Goal: Check status: Check status

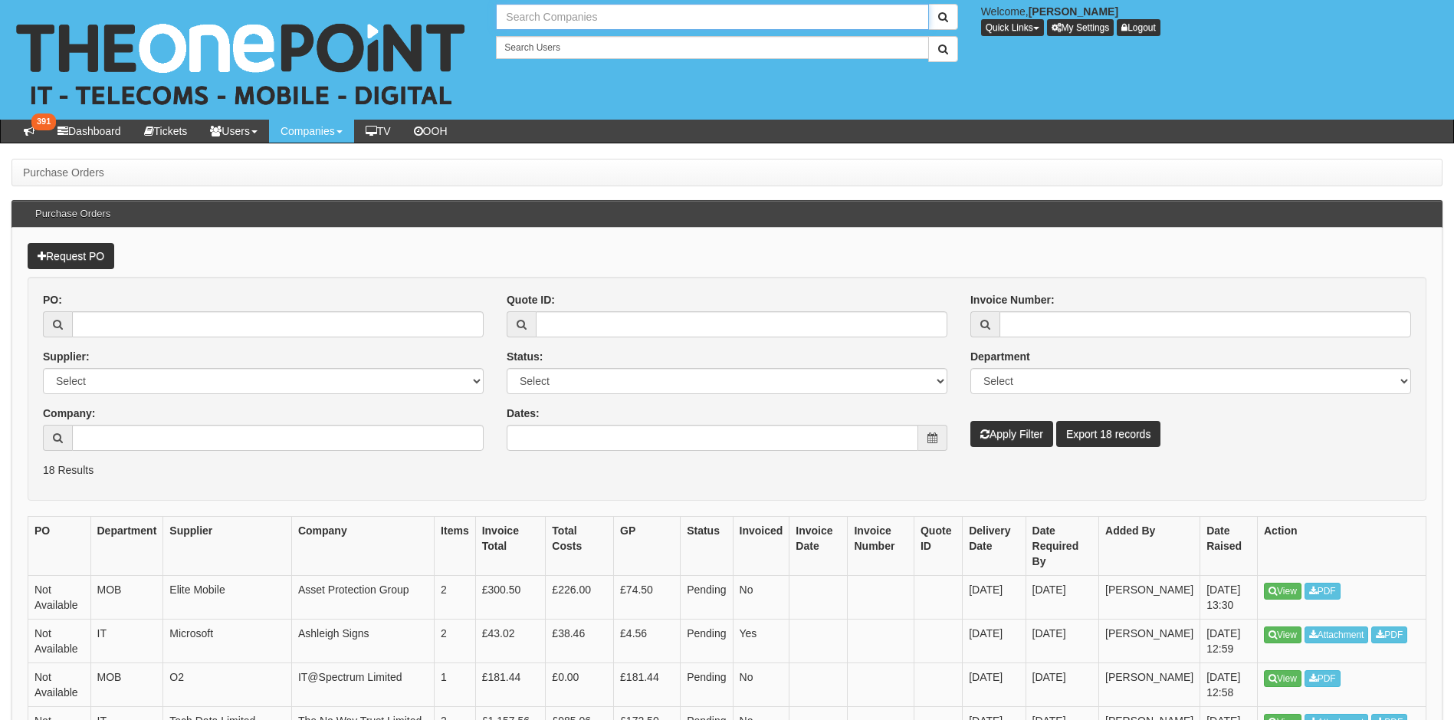
click at [540, 12] on input "text" at bounding box center [712, 17] width 432 height 26
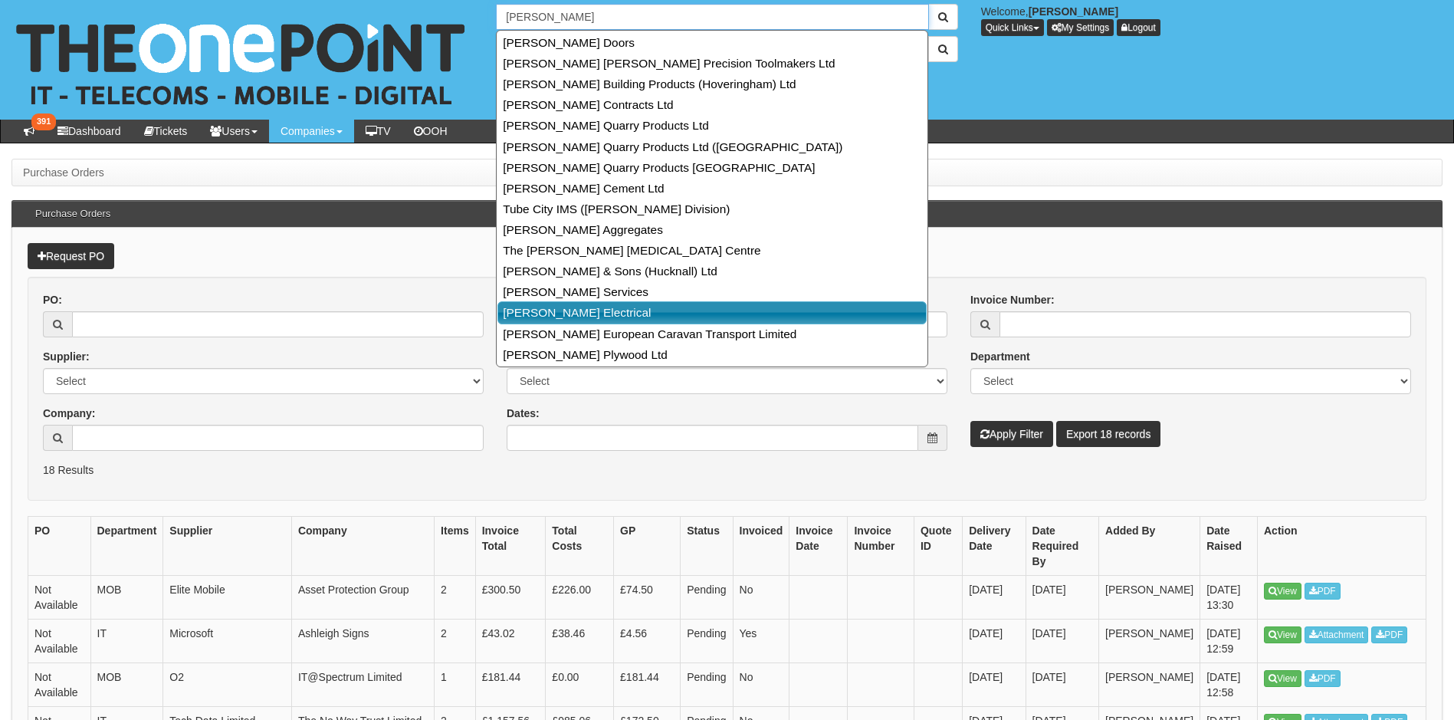
click at [737, 306] on link "[PERSON_NAME] Electrical" at bounding box center [712, 312] width 429 height 22
type input "[PERSON_NAME] Electrical"
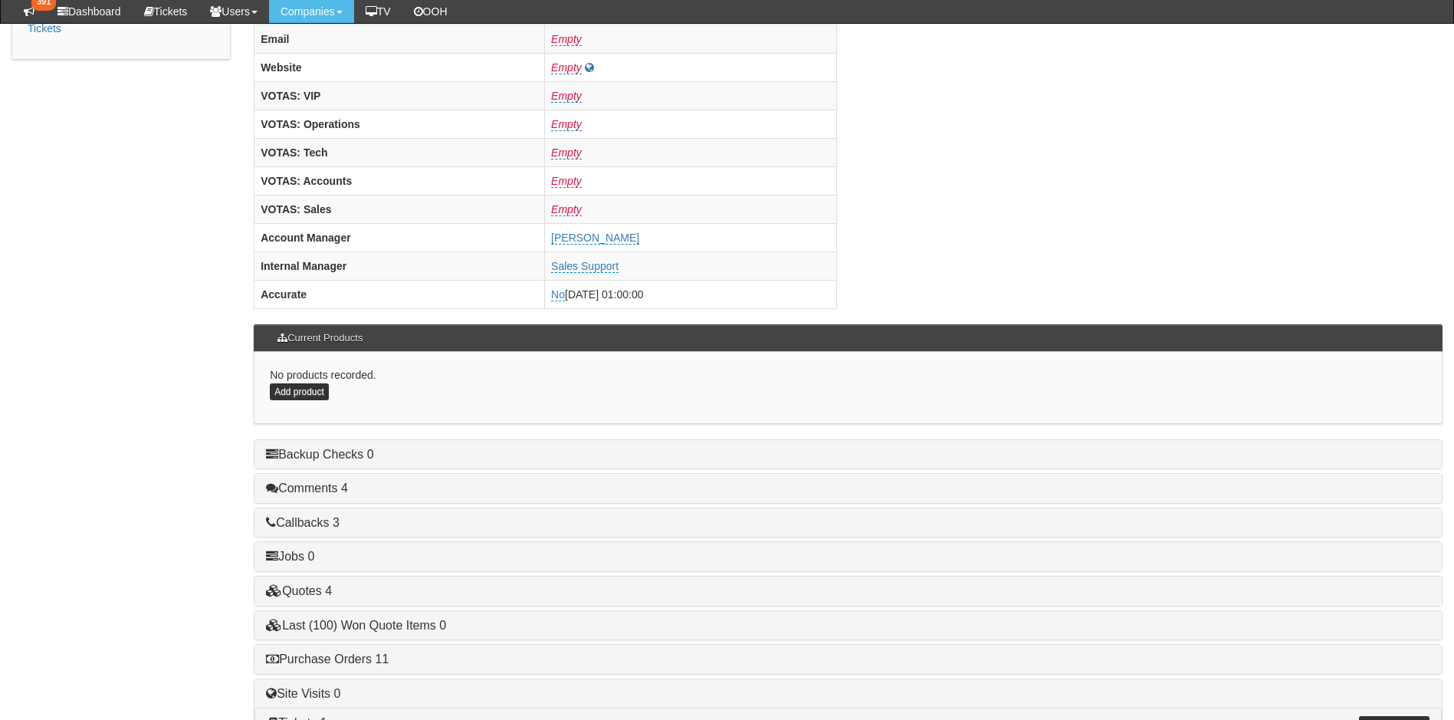
scroll to position [632, 0]
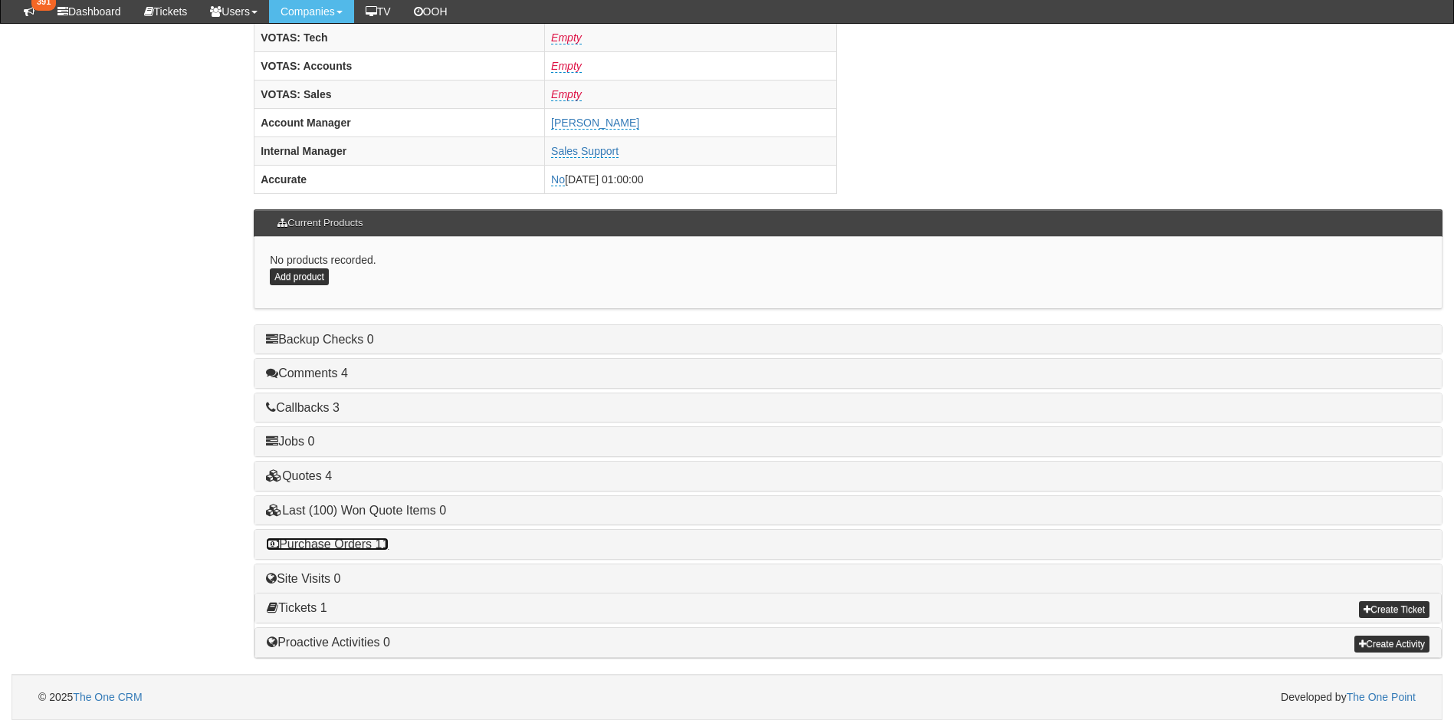
click at [324, 543] on link "Purchase Orders 11" at bounding box center [327, 543] width 123 height 13
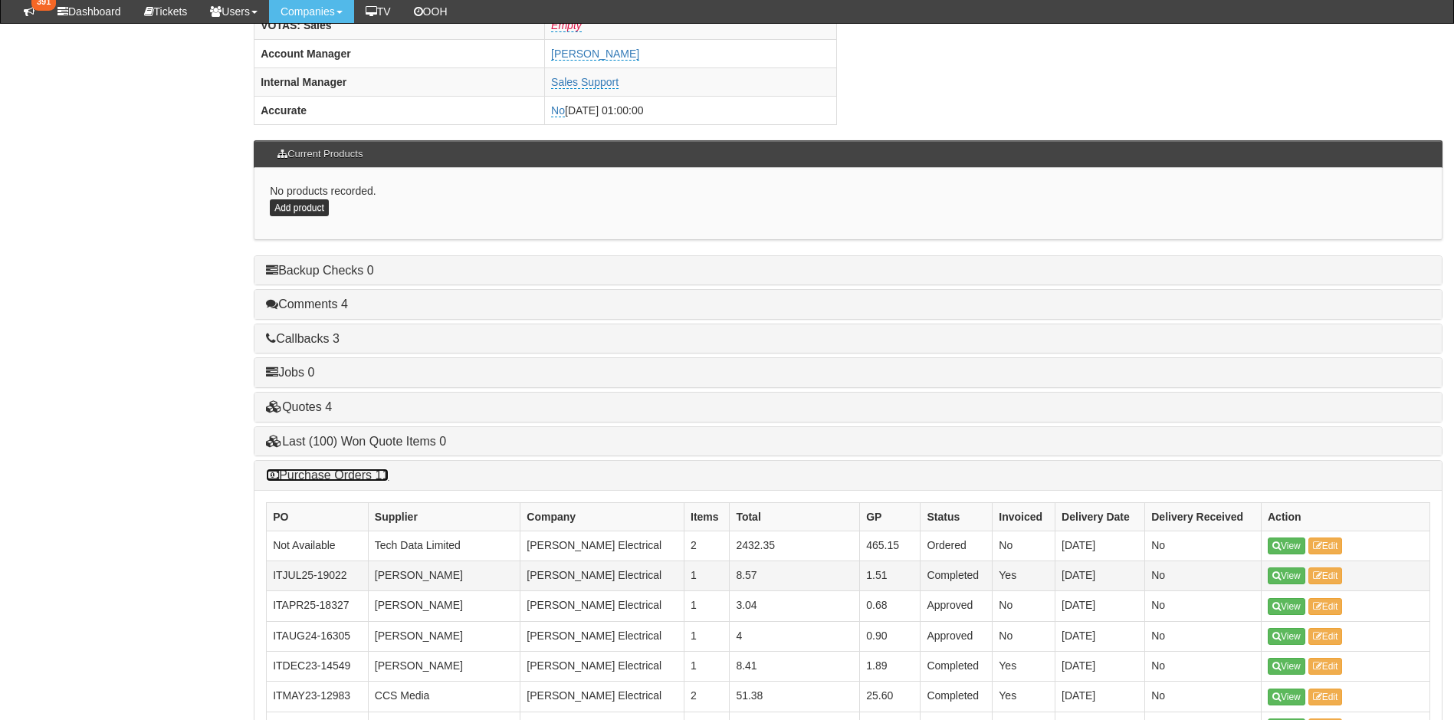
scroll to position [862, 0]
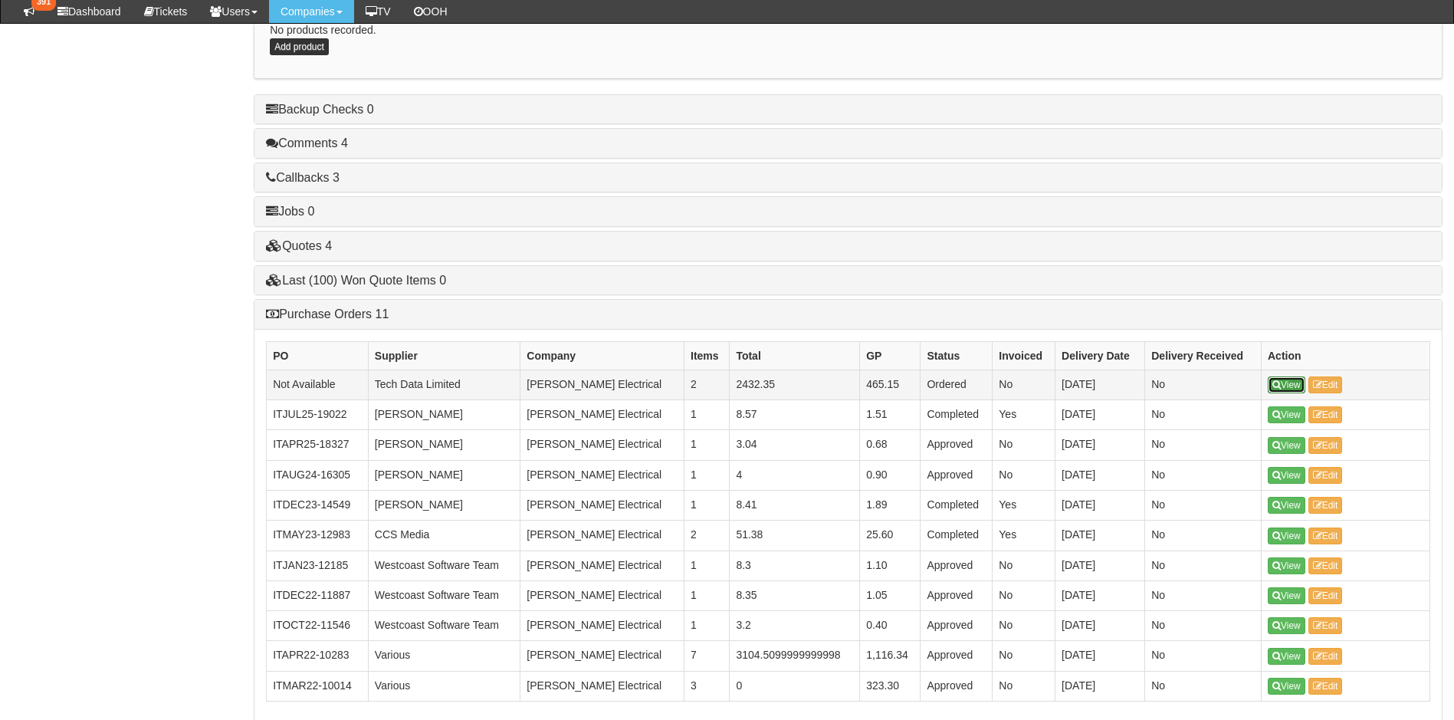
click at [1278, 386] on icon at bounding box center [1277, 384] width 8 height 9
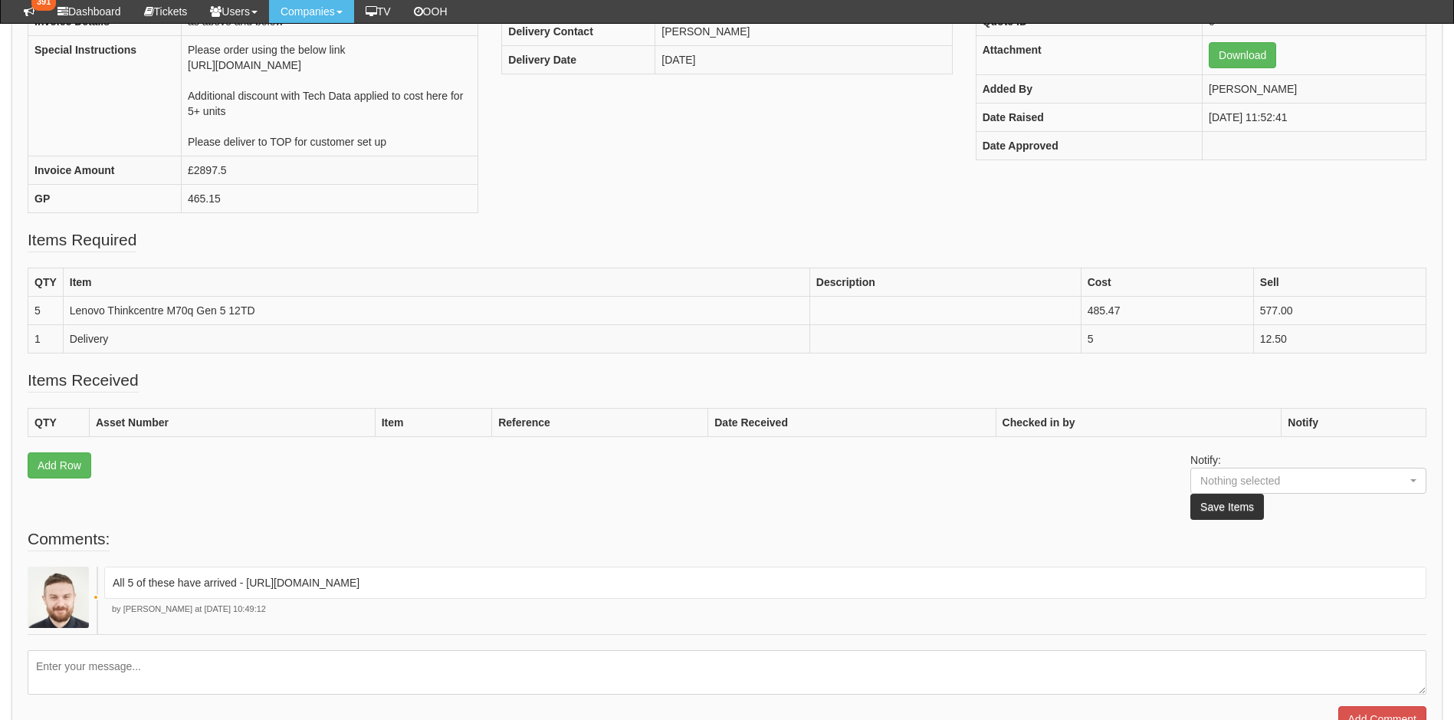
scroll to position [383, 0]
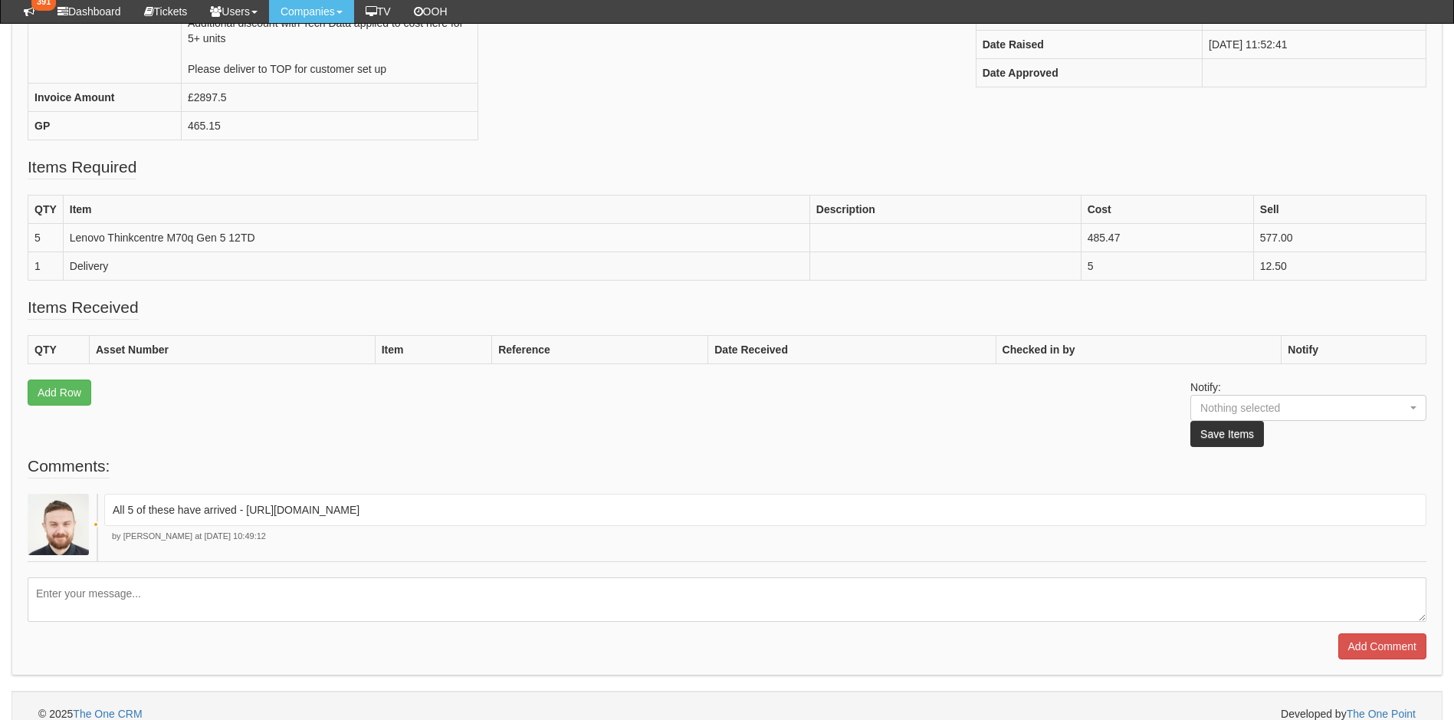
drag, startPoint x: 931, startPoint y: 507, endPoint x: 248, endPoint y: 519, distance: 683.2
click at [248, 519] on div "All 5 of these have arrived - [URL][DOMAIN_NAME]" at bounding box center [765, 510] width 1322 height 32
drag, startPoint x: 248, startPoint y: 519, endPoint x: 271, endPoint y: 514, distance: 22.7
copy p "https://halo.theonepoint.co.uk/tickets?area=18&mainview=myviews&viewid=2&selid=…"
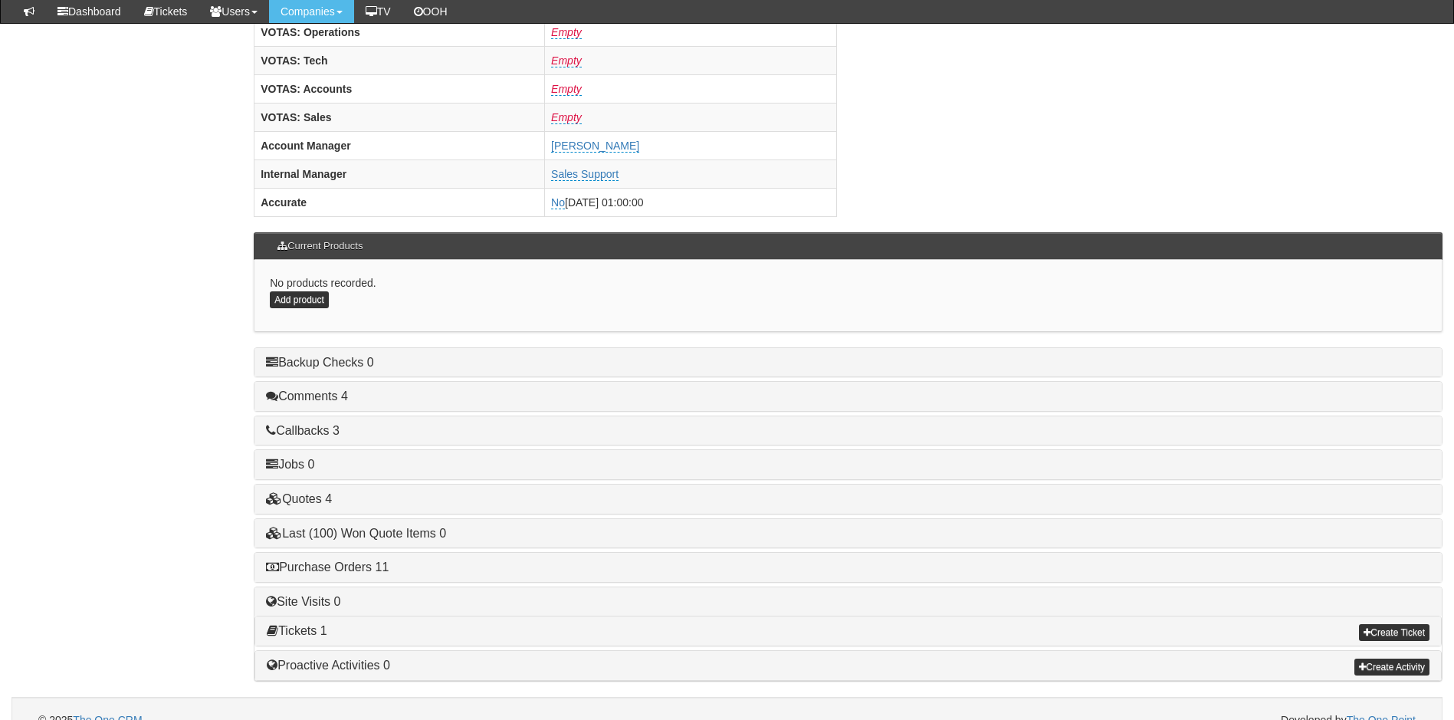
scroll to position [613, 0]
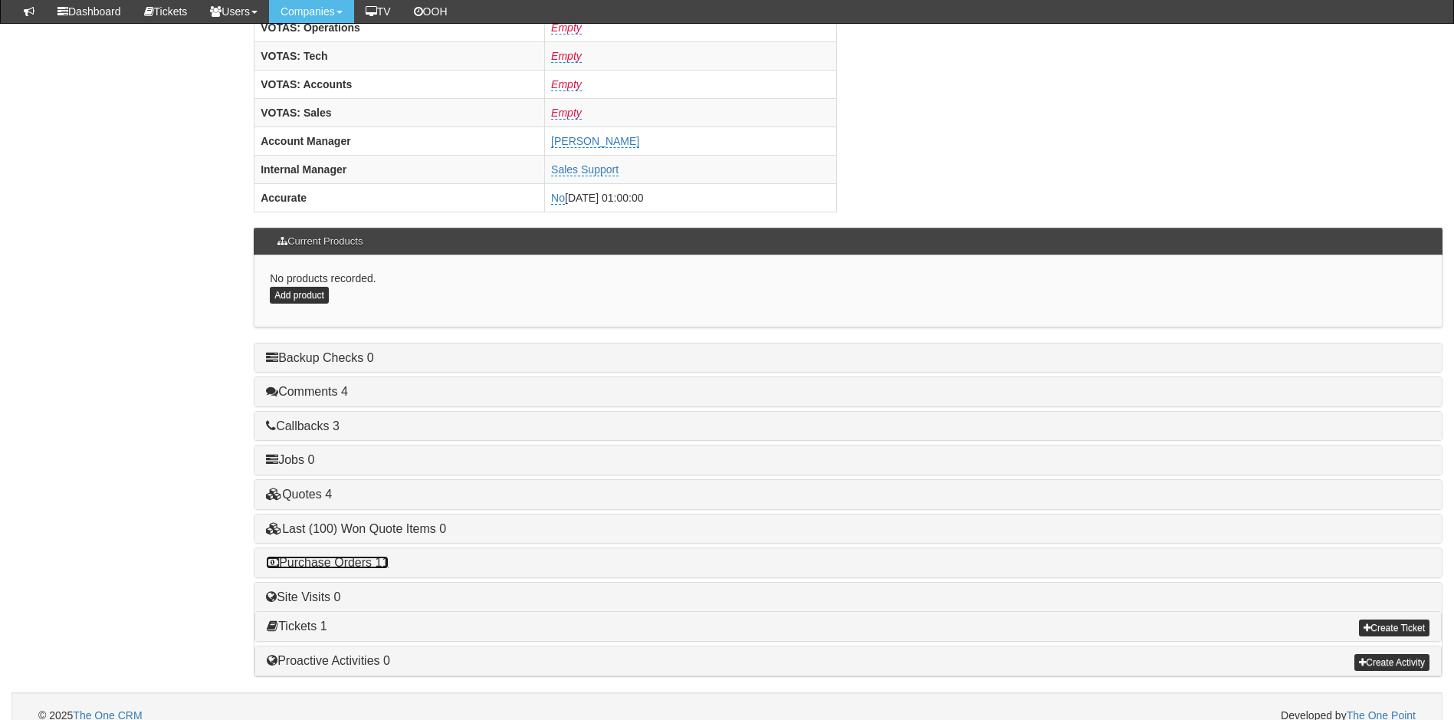
click at [345, 560] on link "Purchase Orders 11" at bounding box center [327, 562] width 123 height 13
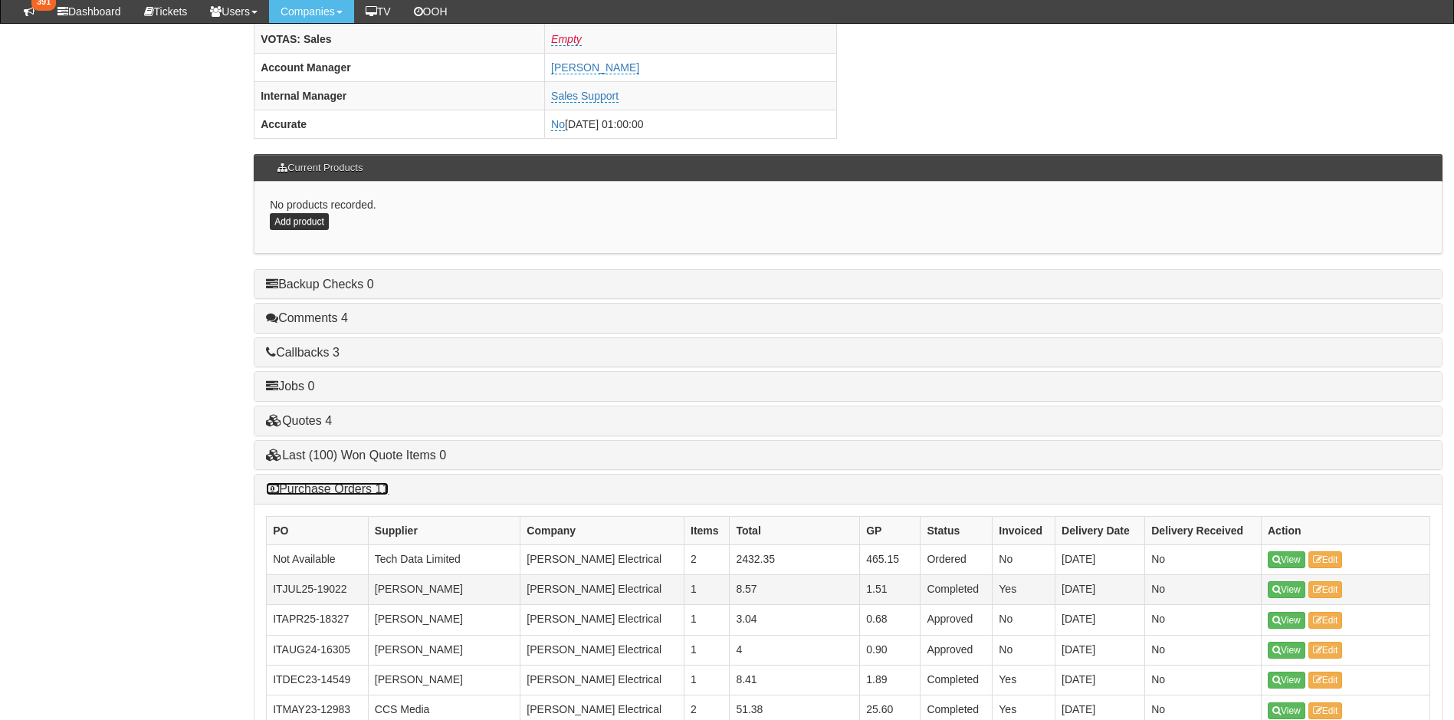
scroll to position [843, 0]
